Goal: Transaction & Acquisition: Purchase product/service

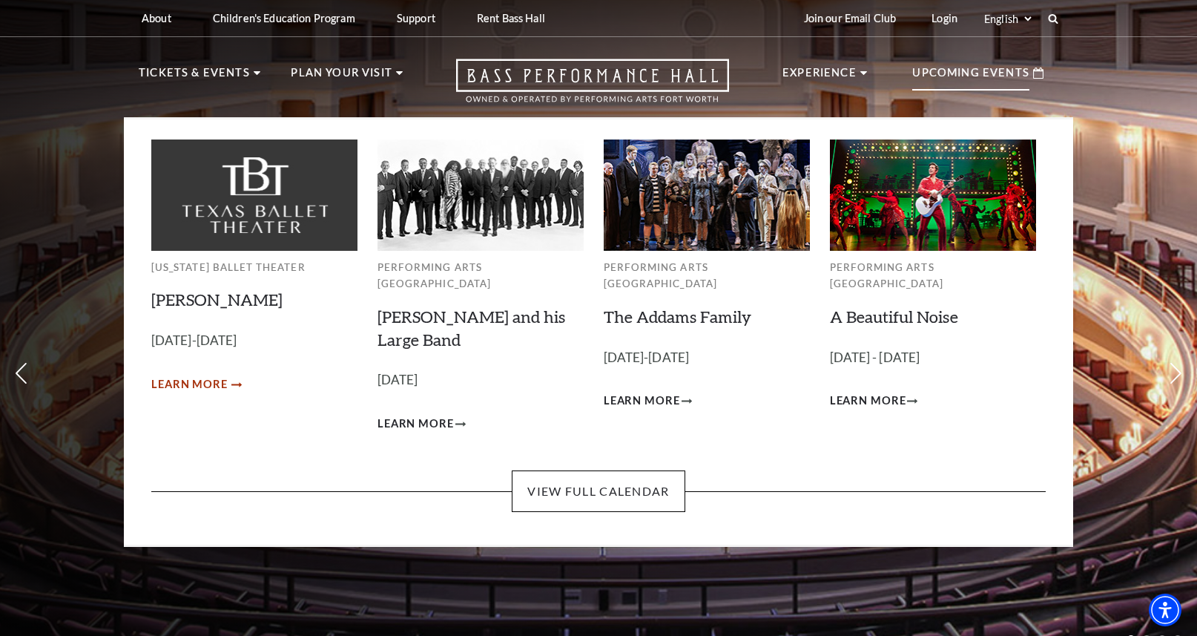
click at [188, 383] on span "Learn More" at bounding box center [189, 384] width 76 height 19
click at [637, 392] on span "Learn More" at bounding box center [642, 401] width 76 height 19
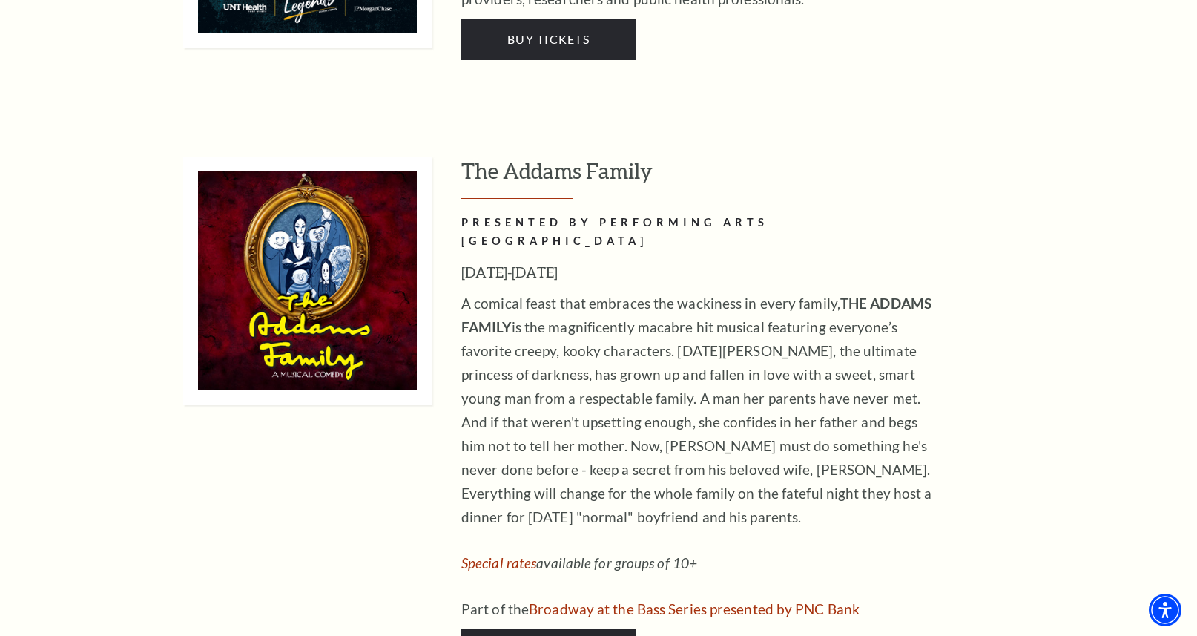
scroll to position [2233, 0]
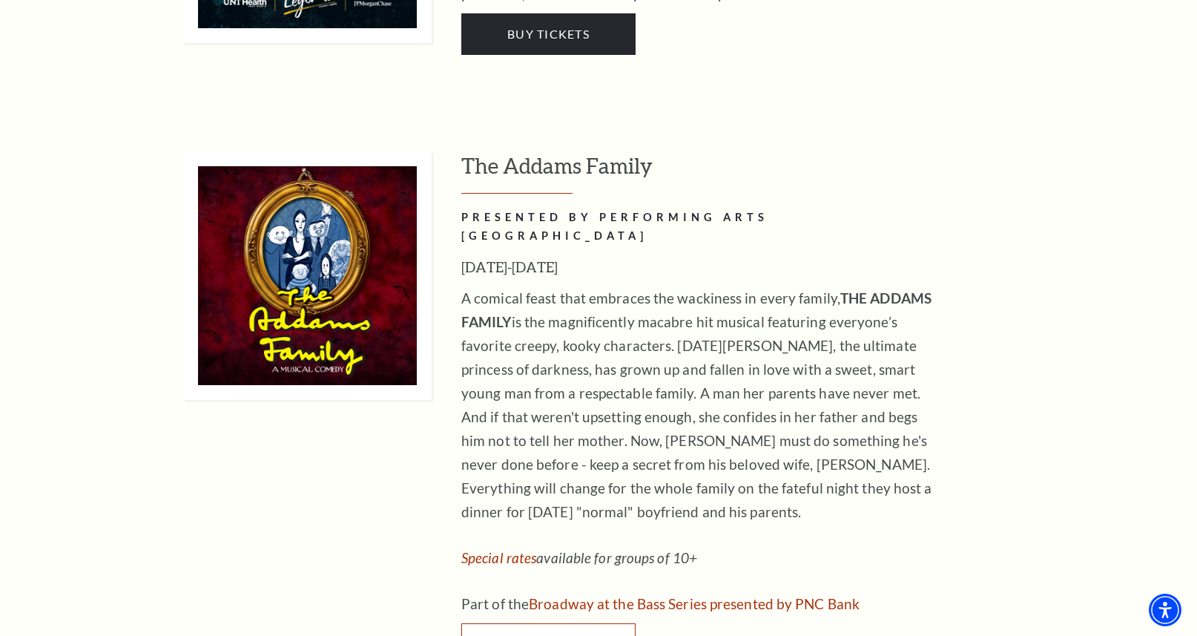
click at [564, 635] on span "Buy Tickets" at bounding box center [548, 644] width 82 height 14
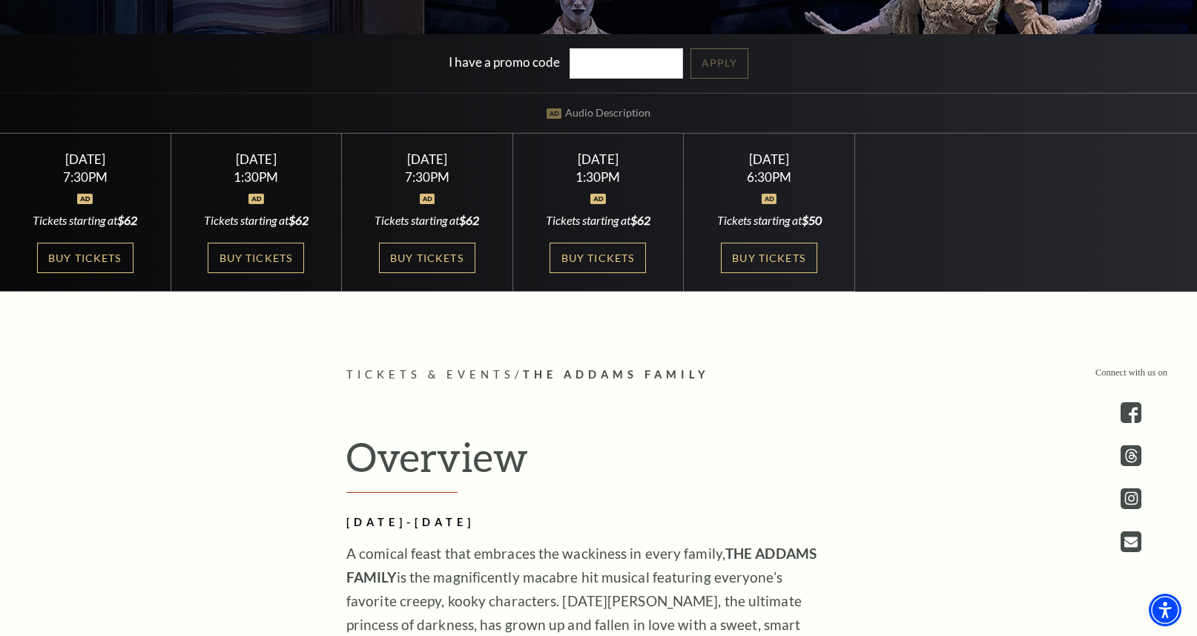
scroll to position [468, 0]
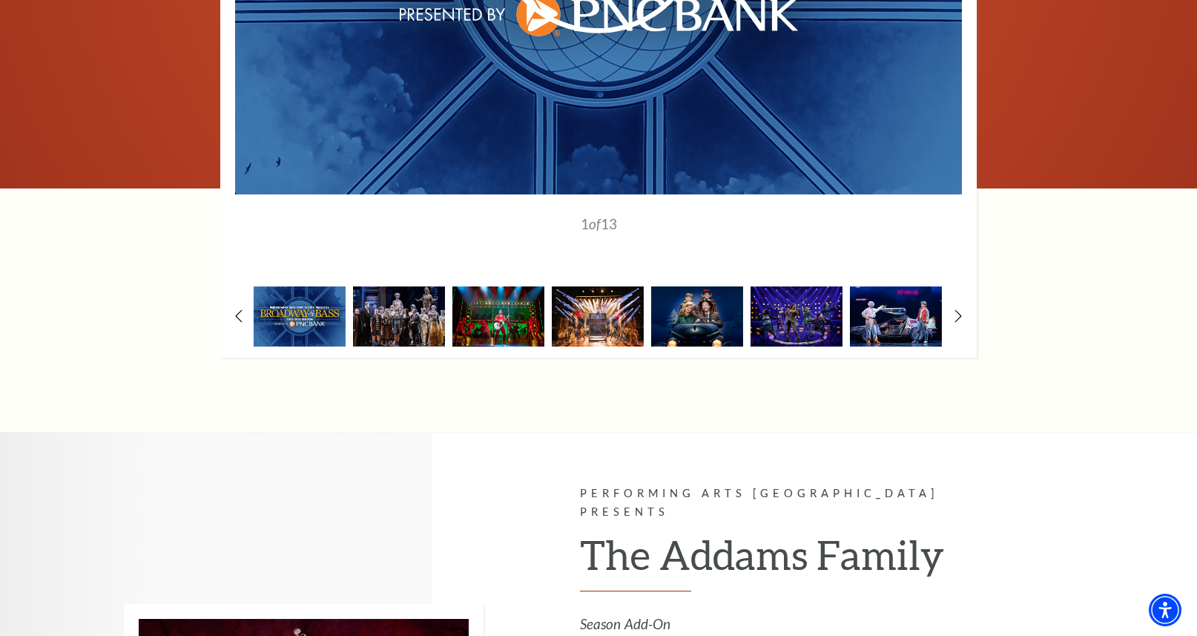
scroll to position [1355, 0]
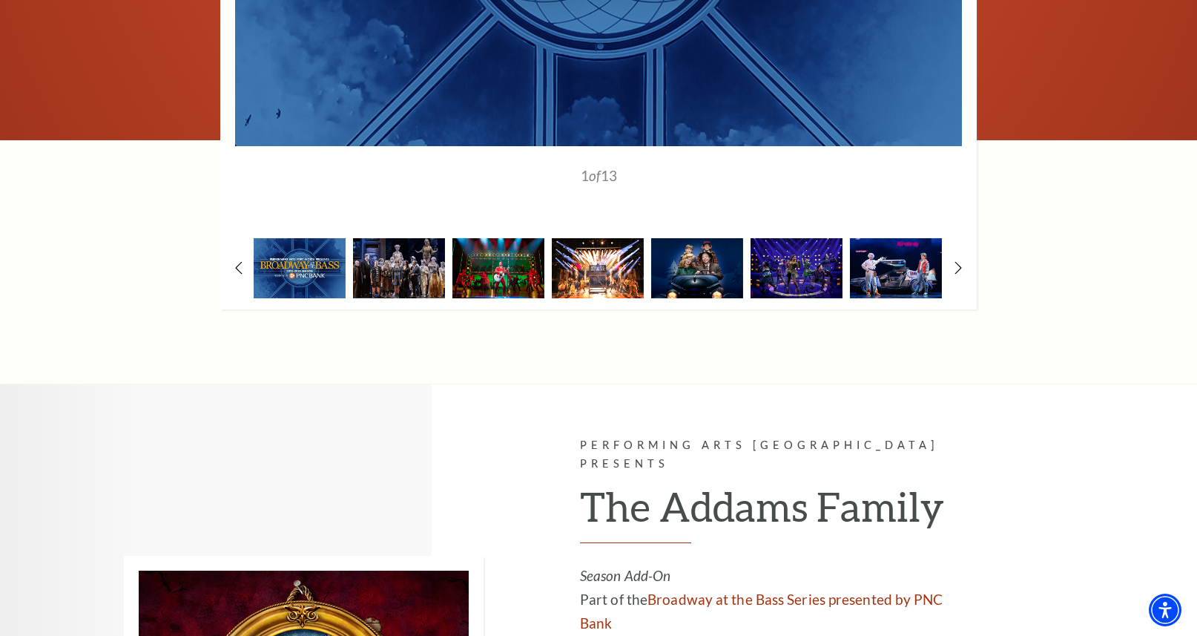
click at [588, 283] on img at bounding box center [598, 268] width 92 height 60
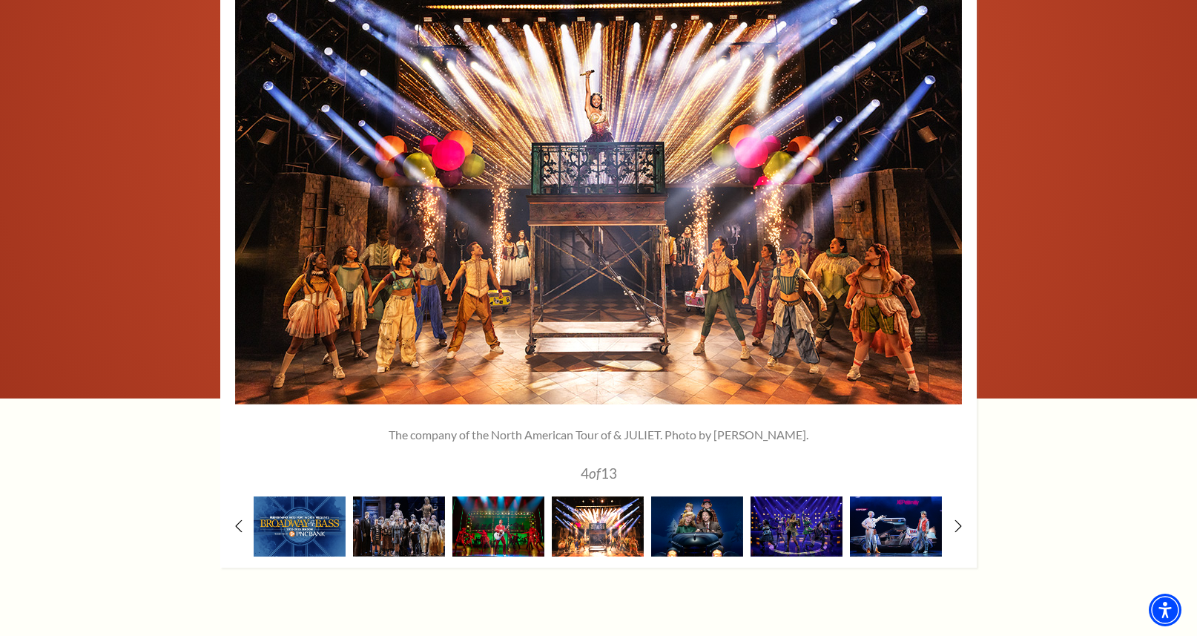
scroll to position [1097, 0]
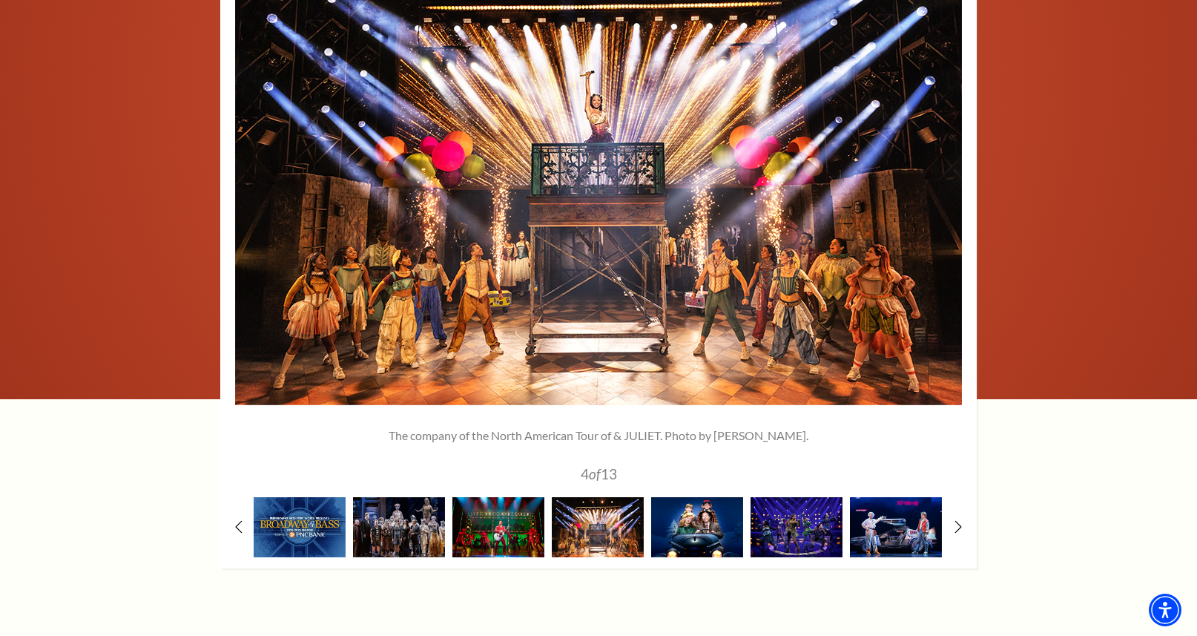
click at [696, 550] on img at bounding box center [697, 527] width 92 height 60
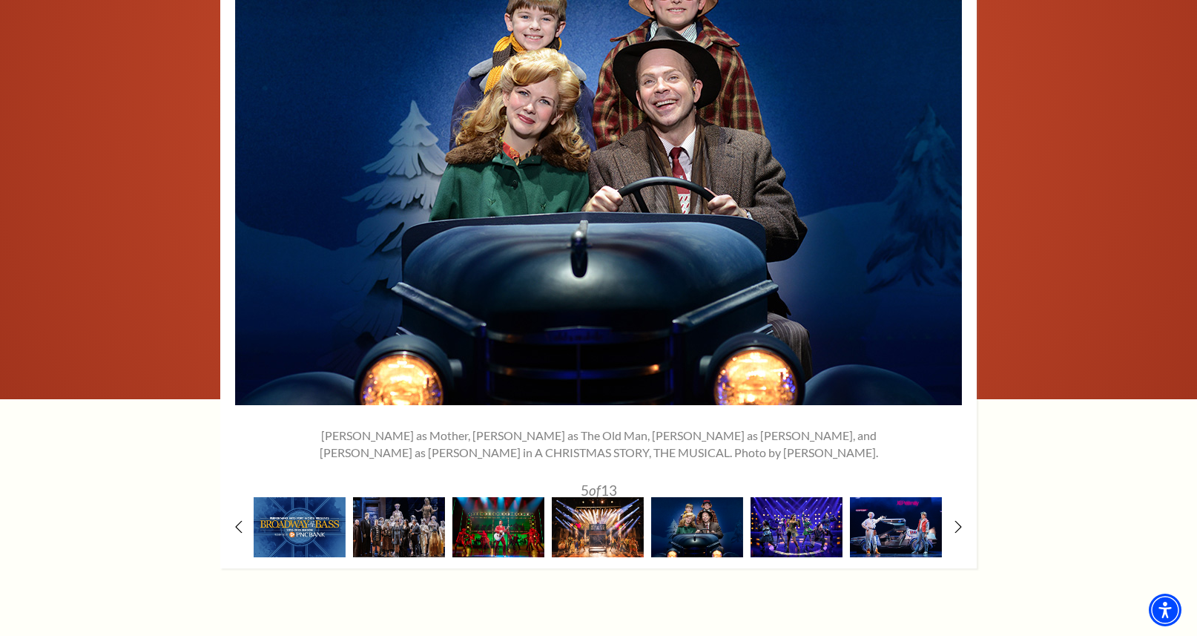
click at [777, 545] on img at bounding box center [797, 527] width 92 height 60
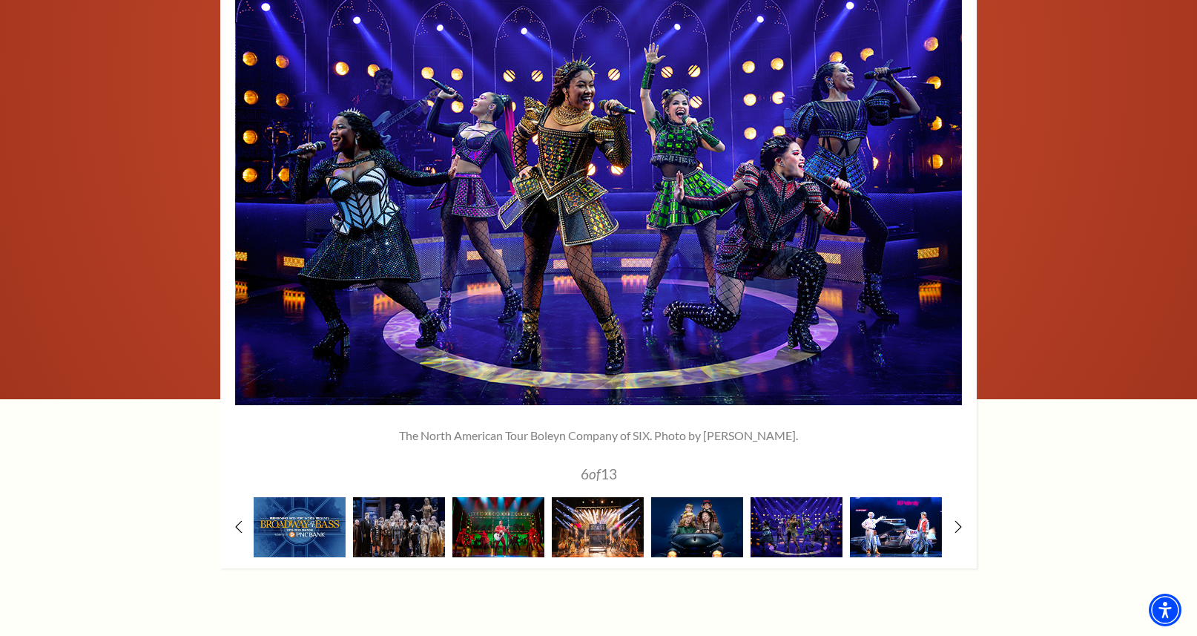
click at [869, 537] on img at bounding box center [896, 527] width 92 height 60
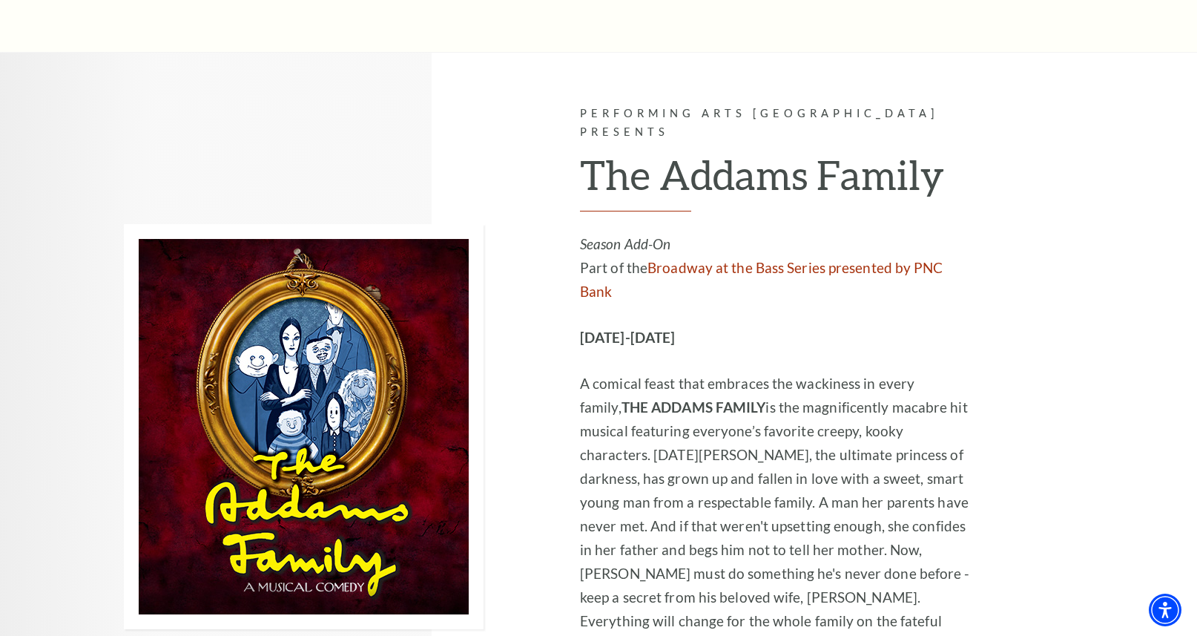
scroll to position [1691, 0]
